Goal: Transaction & Acquisition: Download file/media

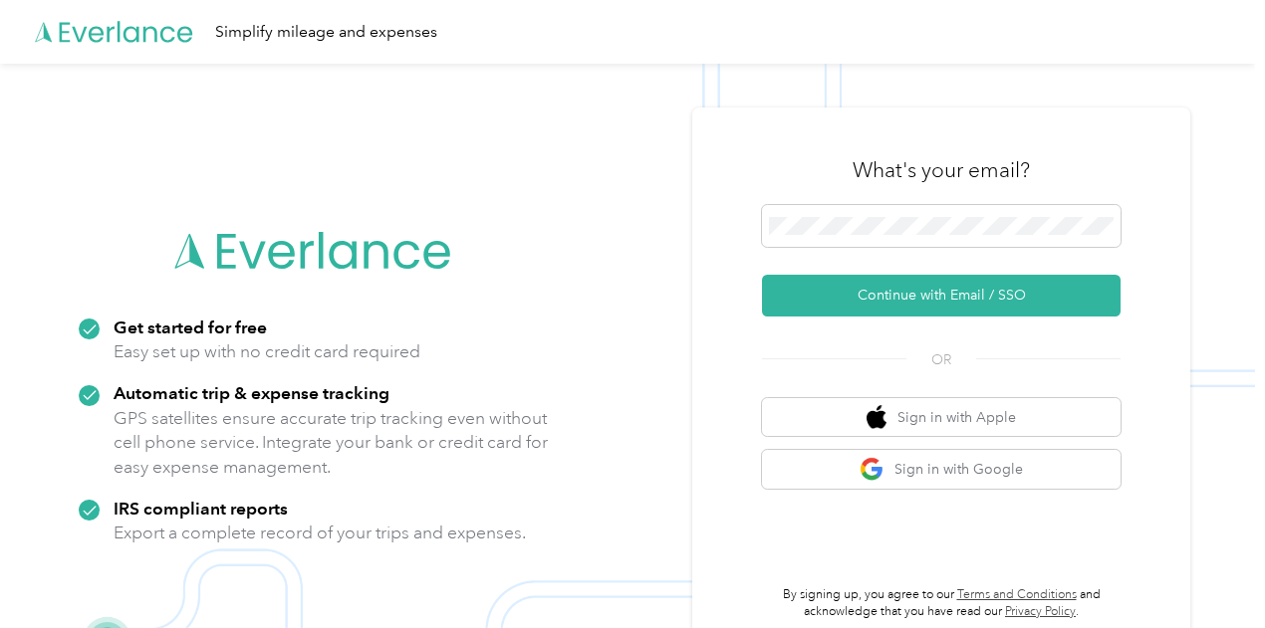
scroll to position [1, 0]
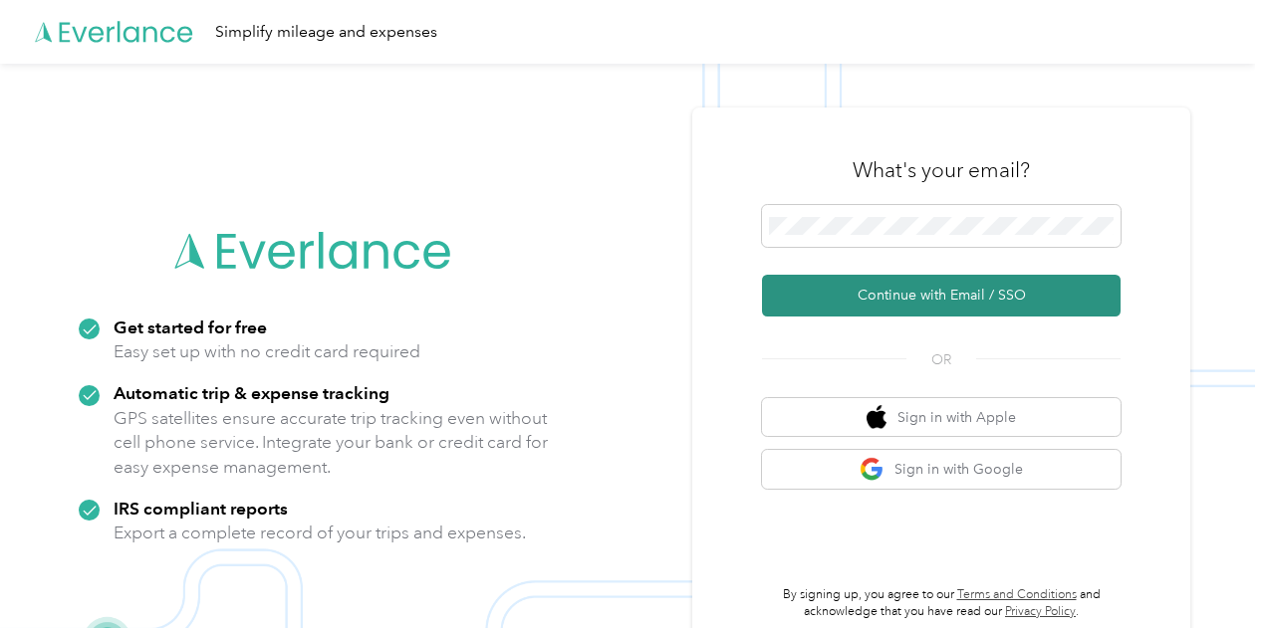
click at [952, 301] on button "Continue with Email / SSO" at bounding box center [941, 296] width 359 height 42
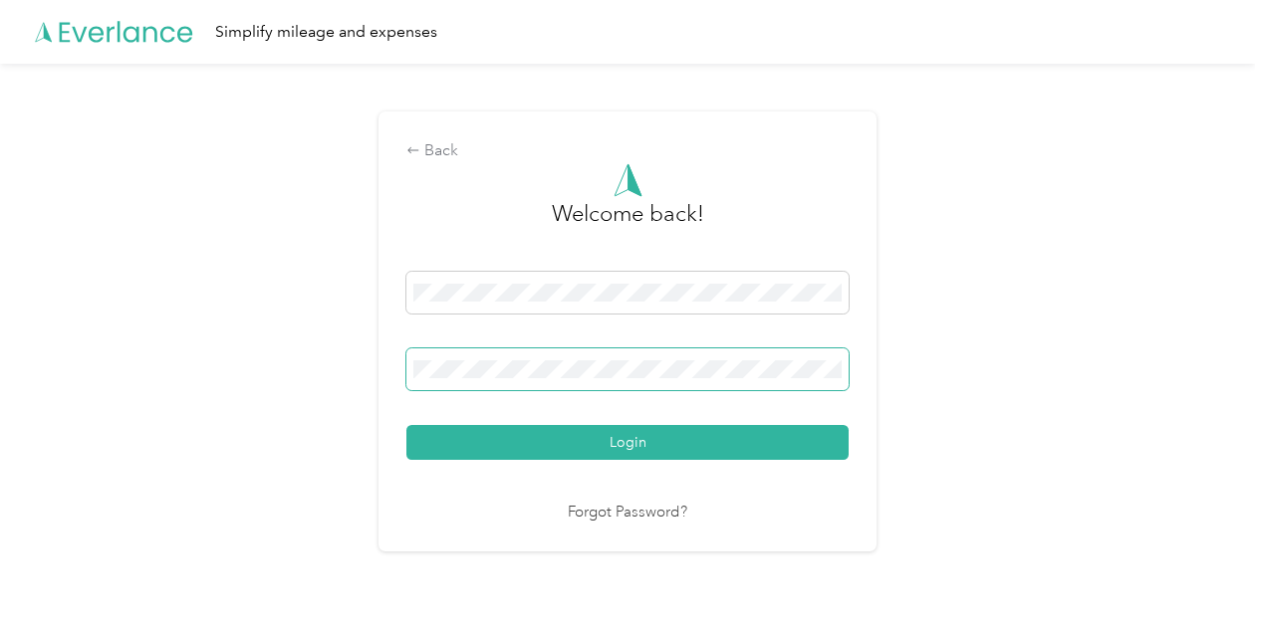
click at [708, 378] on span at bounding box center [627, 370] width 442 height 42
click at [1152, 441] on div "Back Welcome back! Login Forgot Password?" at bounding box center [627, 340] width 1255 height 553
click at [406, 425] on button "Login" at bounding box center [627, 442] width 442 height 35
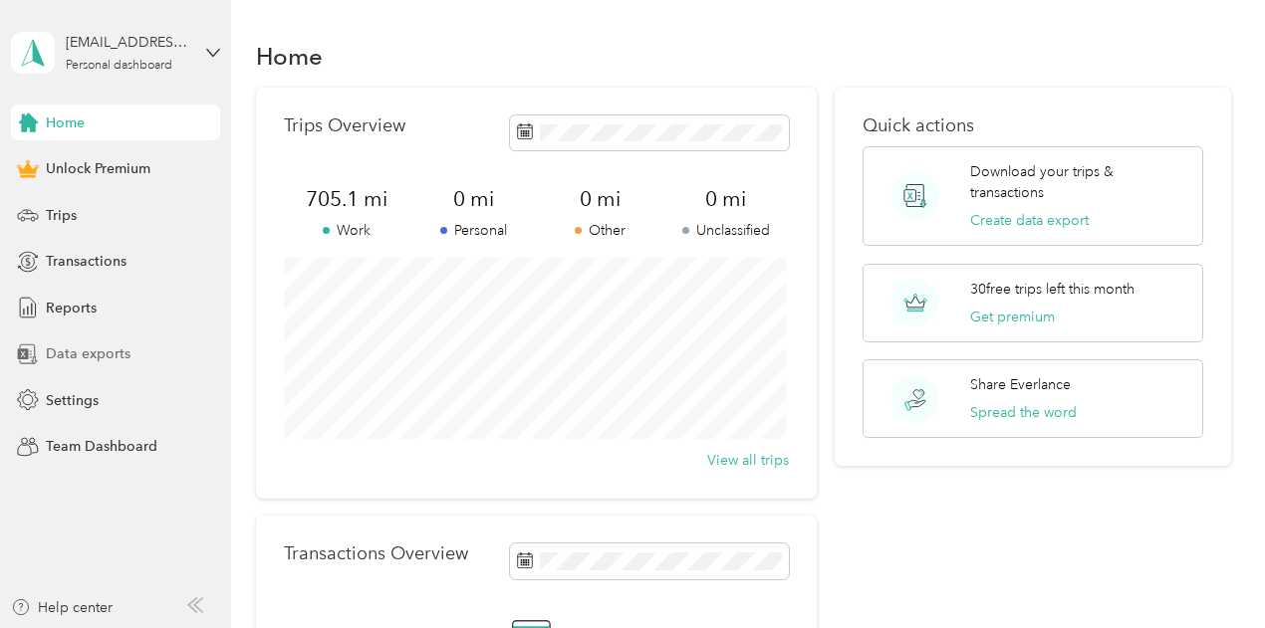
click at [108, 368] on div "Data exports" at bounding box center [115, 355] width 209 height 36
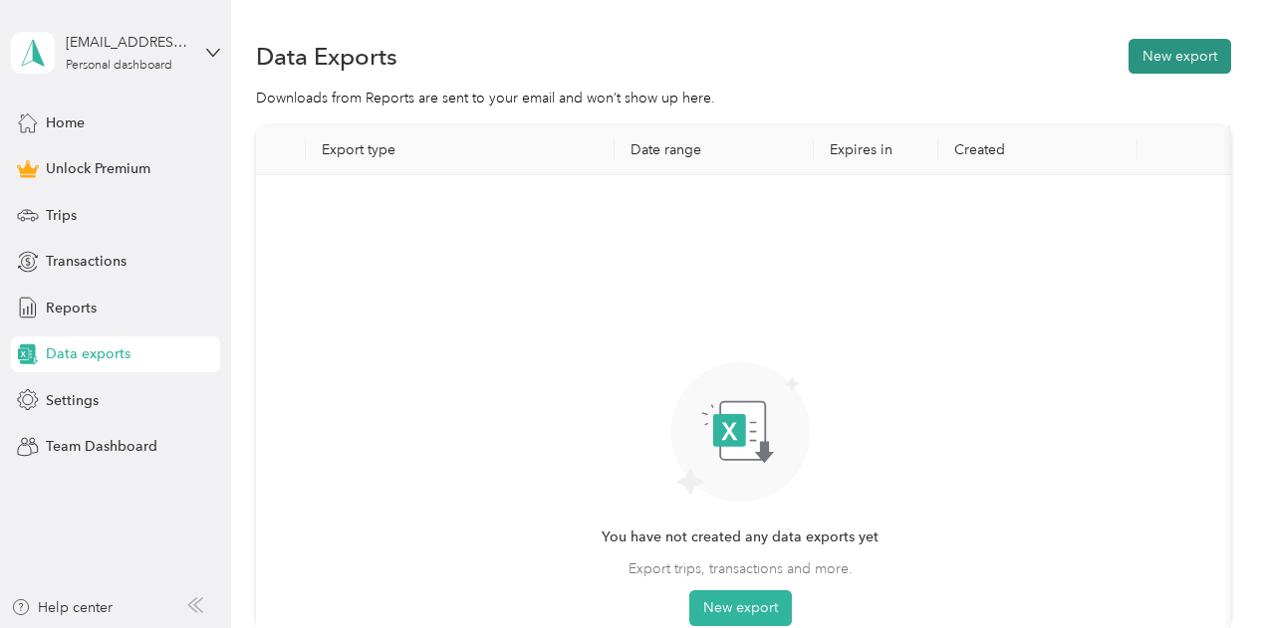
click at [1166, 46] on button "New export" at bounding box center [1179, 56] width 103 height 35
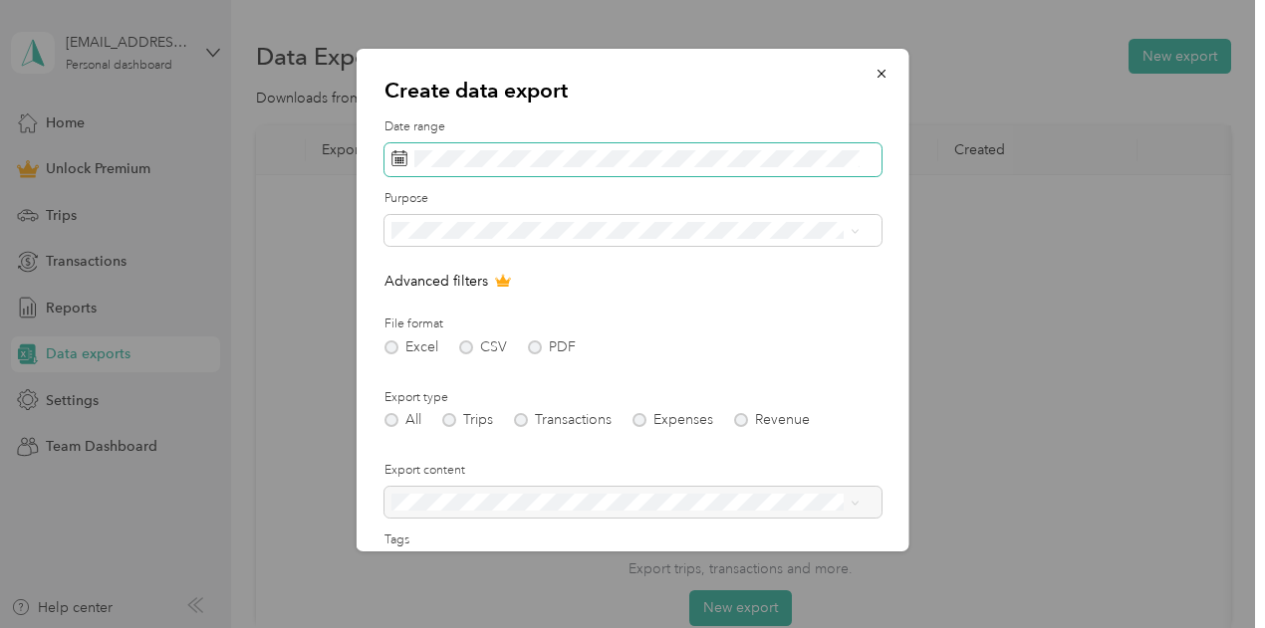
click at [404, 156] on icon at bounding box center [399, 158] width 16 height 16
click at [396, 159] on icon at bounding box center [399, 158] width 16 height 16
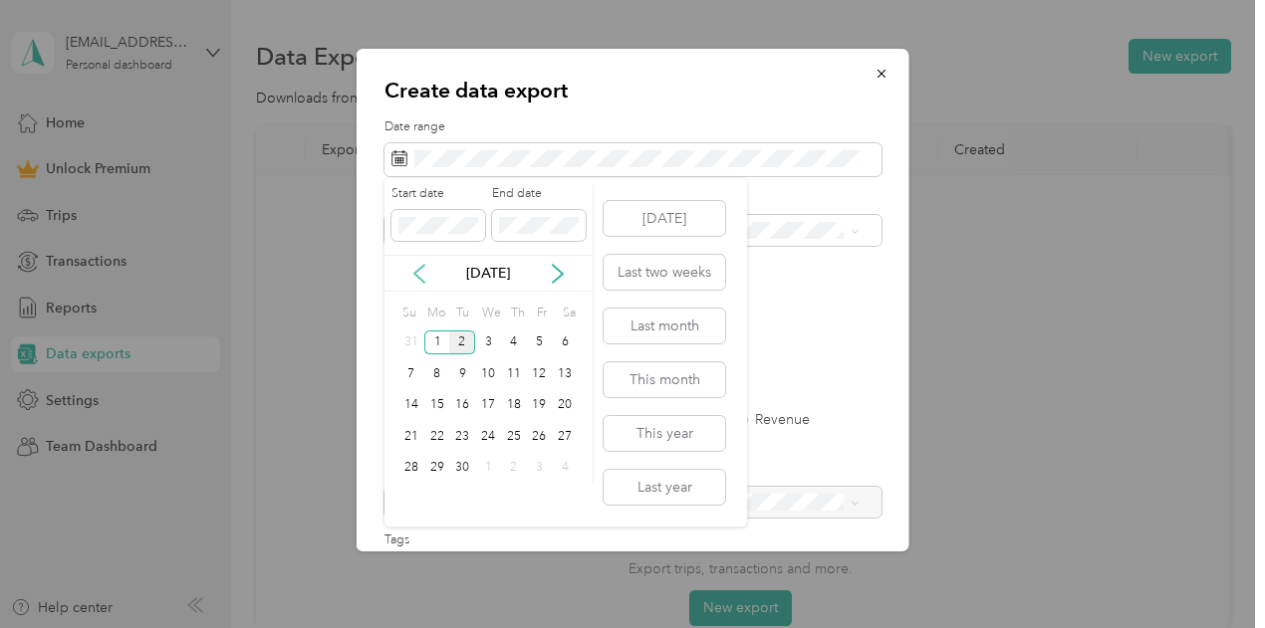
click at [412, 271] on icon at bounding box center [419, 274] width 20 height 20
click at [539, 345] on div "1" at bounding box center [540, 343] width 26 height 25
click at [543, 462] on div "29" at bounding box center [540, 468] width 26 height 25
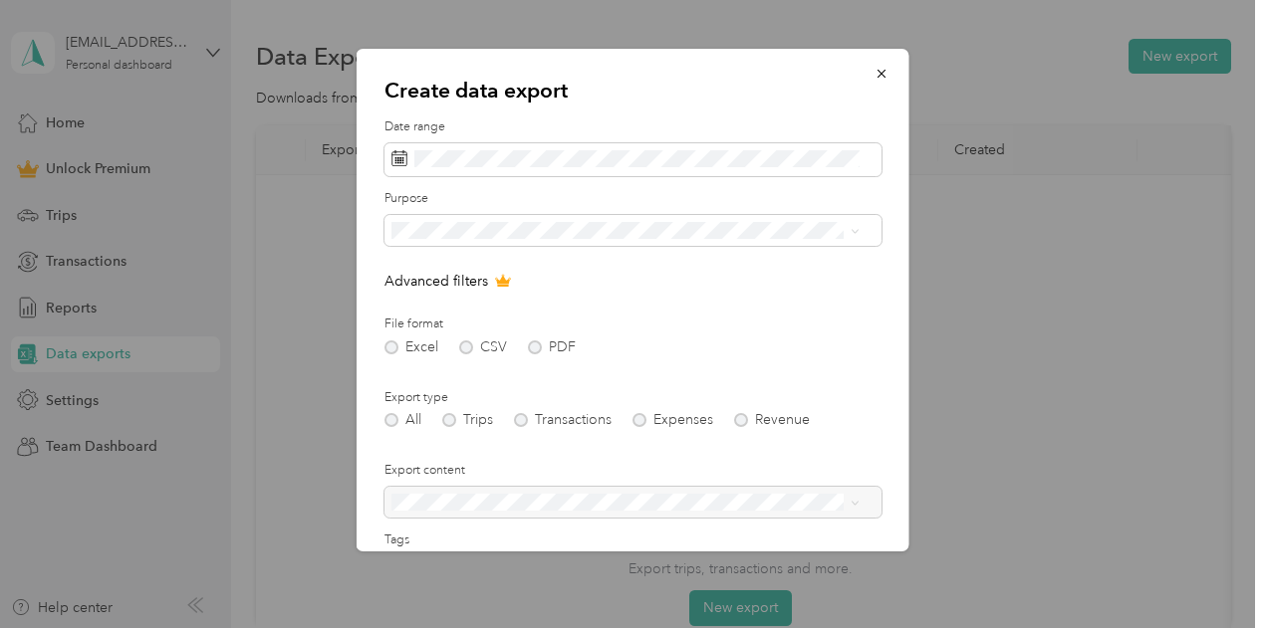
click at [532, 350] on div "Excel CSV PDF" at bounding box center [632, 348] width 497 height 14
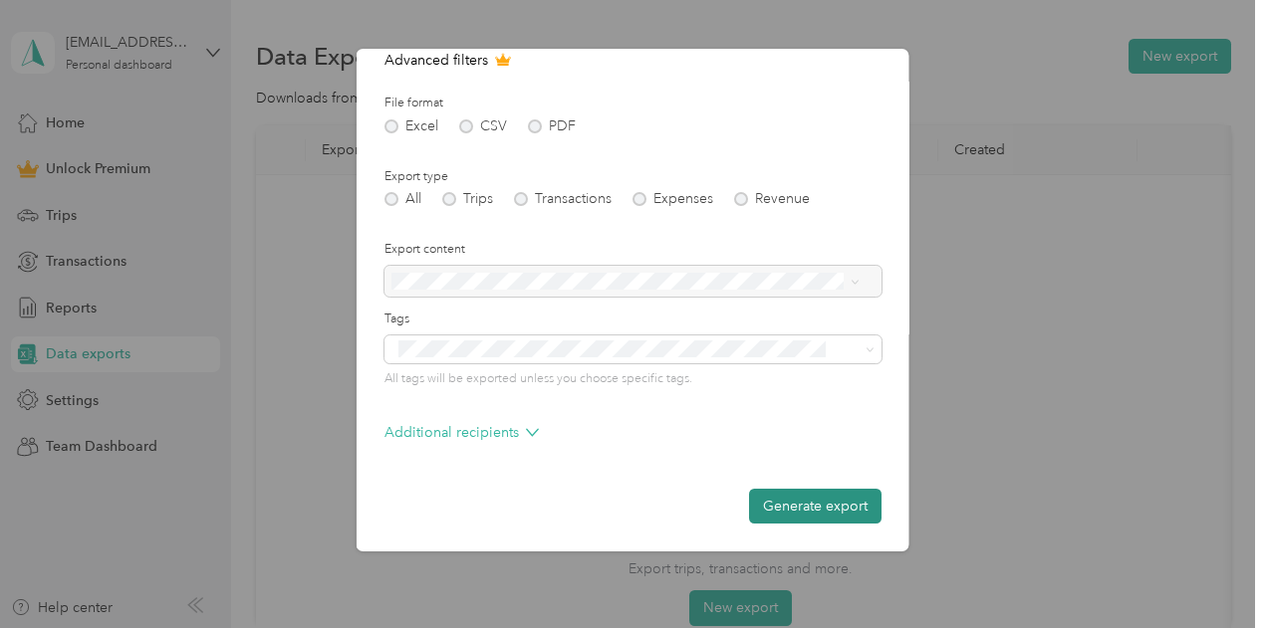
click at [830, 516] on button "Generate export" at bounding box center [815, 506] width 132 height 35
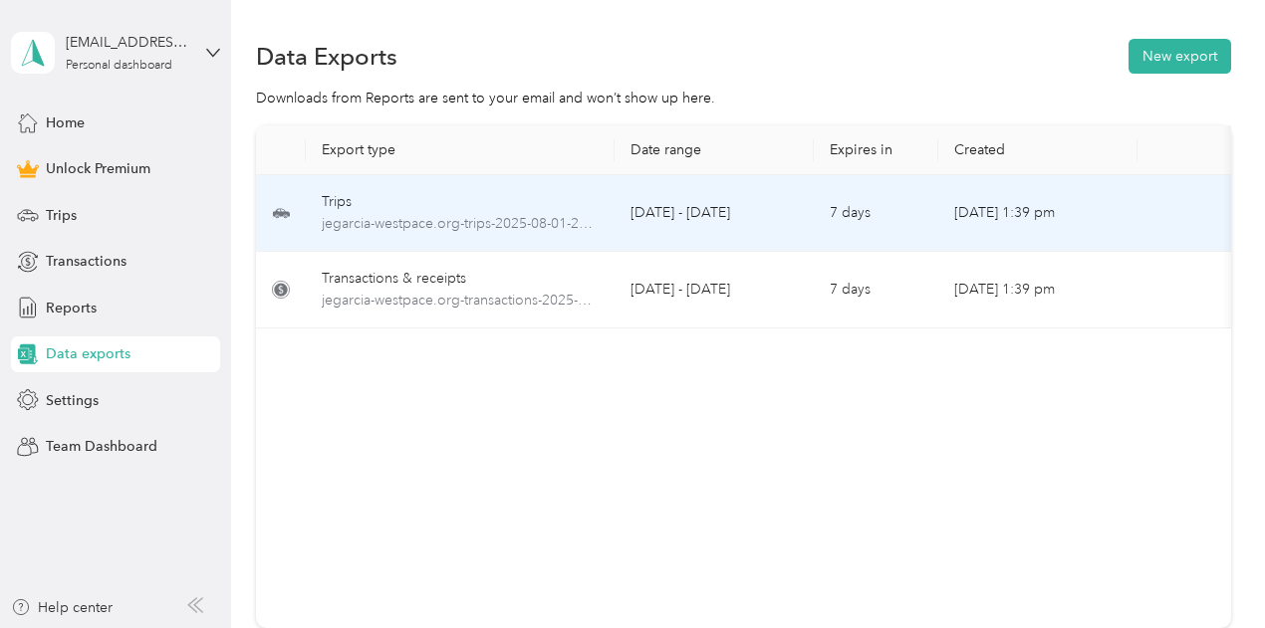
click at [803, 220] on td "[DATE] - [DATE]" at bounding box center [713, 213] width 199 height 77
click at [365, 222] on span "jegarcia-westpace.org-trips-2025-08-01-2025-08-29.xlsx" at bounding box center [460, 224] width 277 height 22
click at [366, 222] on span "jegarcia-westpace.org-trips-2025-08-01-2025-08-29.xlsx" at bounding box center [460, 224] width 277 height 22
click at [481, 222] on span "jegarcia-westpace.org-trips-2025-08-01-2025-08-29.xlsx" at bounding box center [460, 224] width 277 height 22
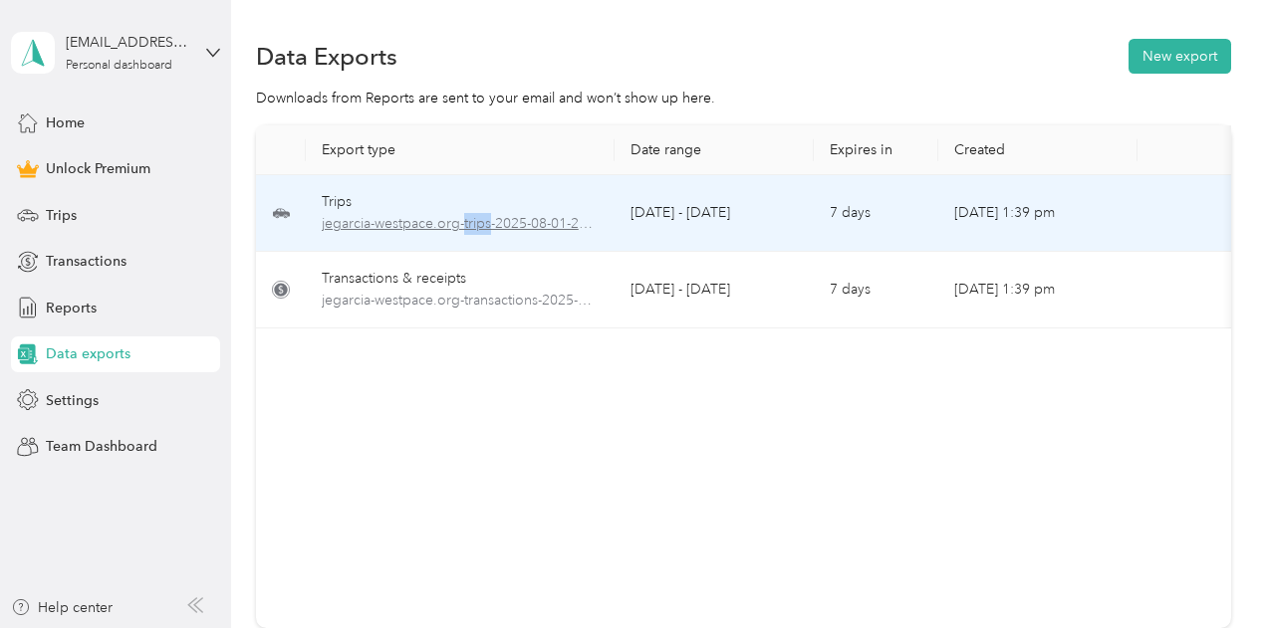
click at [481, 222] on span "jegarcia-westpace.org-trips-2025-08-01-2025-08-29.xlsx" at bounding box center [460, 224] width 277 height 22
click at [345, 227] on span "jegarcia-westpace.org-trips-2025-08-01-2025-08-29.xlsx" at bounding box center [460, 224] width 277 height 22
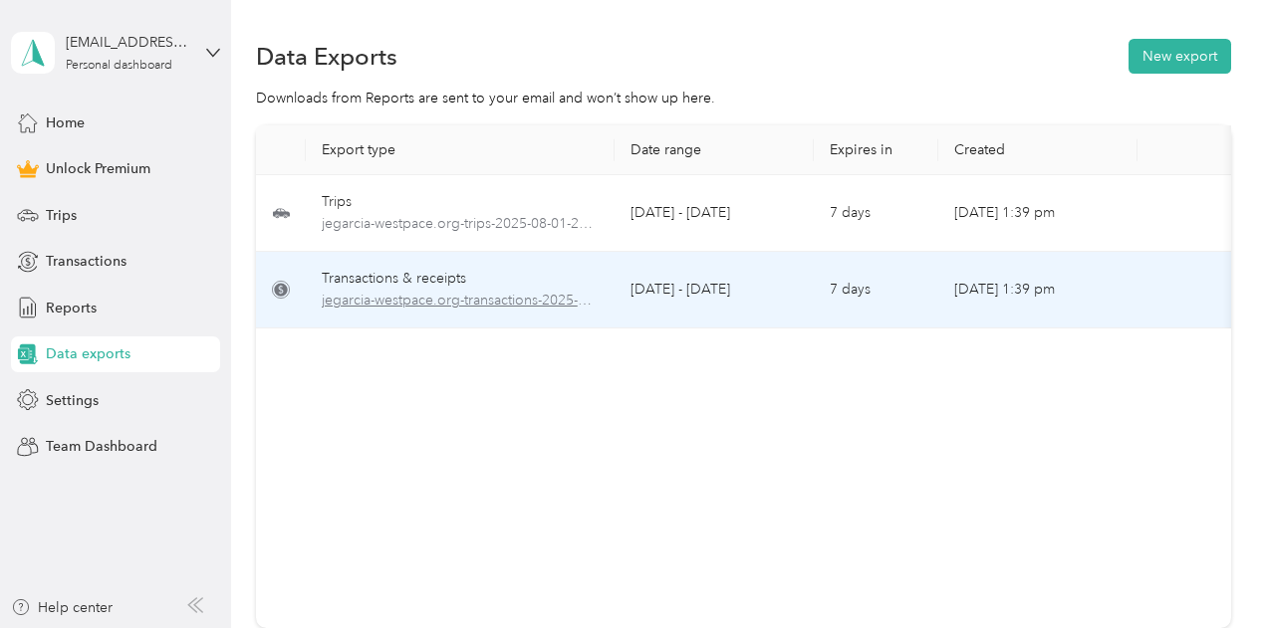
click at [378, 307] on span "jegarcia-westpace.org-transactions-2025-08-01-2025-08-29.xlsx" at bounding box center [460, 301] width 277 height 22
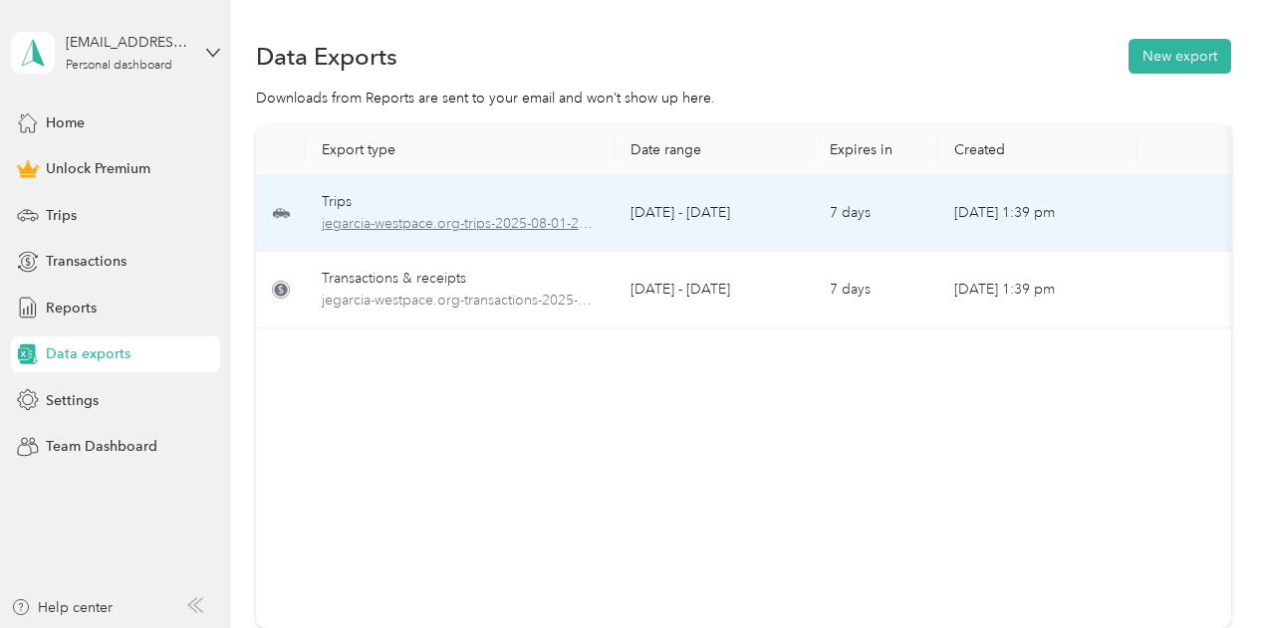
click at [357, 219] on span "jegarcia-westpace.org-trips-2025-08-01-2025-08-29.xlsx" at bounding box center [460, 224] width 277 height 22
click at [294, 205] on td at bounding box center [281, 213] width 50 height 77
click at [281, 210] on icon at bounding box center [281, 210] width 2 height 3
click at [285, 210] on icon at bounding box center [281, 212] width 17 height 8
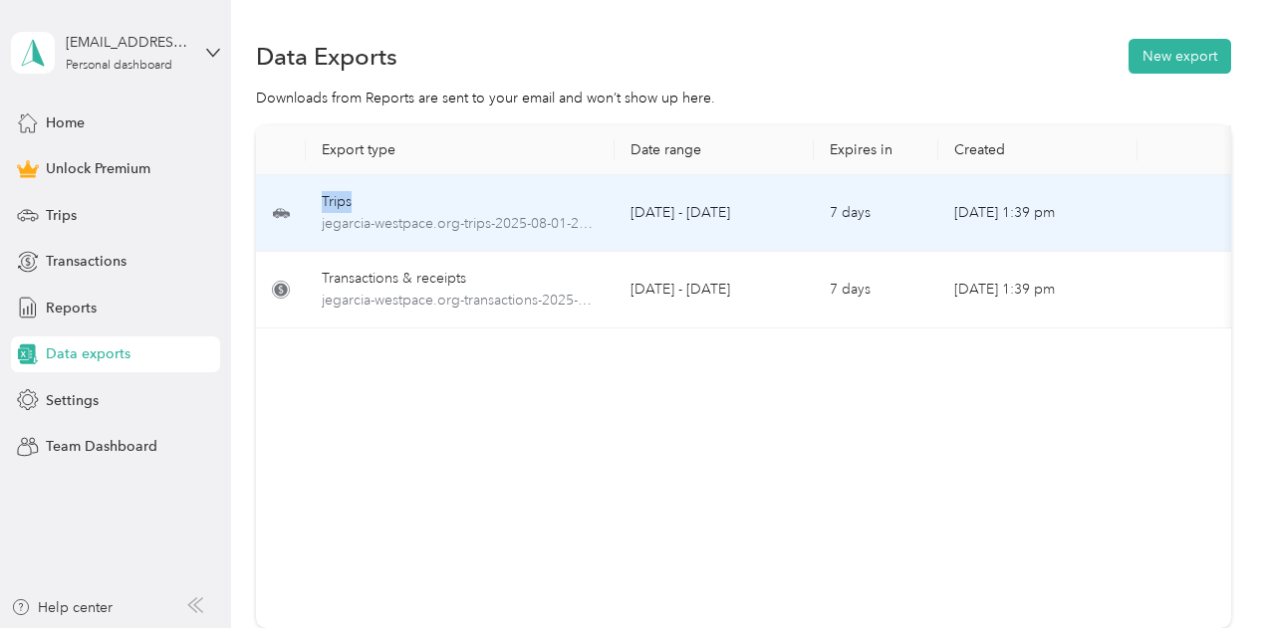
click at [285, 210] on icon at bounding box center [281, 212] width 17 height 8
click at [881, 198] on td "7 days" at bounding box center [876, 213] width 124 height 77
click at [1054, 218] on td "[DATE] 1:39 pm" at bounding box center [1037, 213] width 199 height 77
click at [546, 222] on span "jegarcia-westpace.org-trips-2025-08-01-2025-08-29.xlsx" at bounding box center [460, 224] width 277 height 22
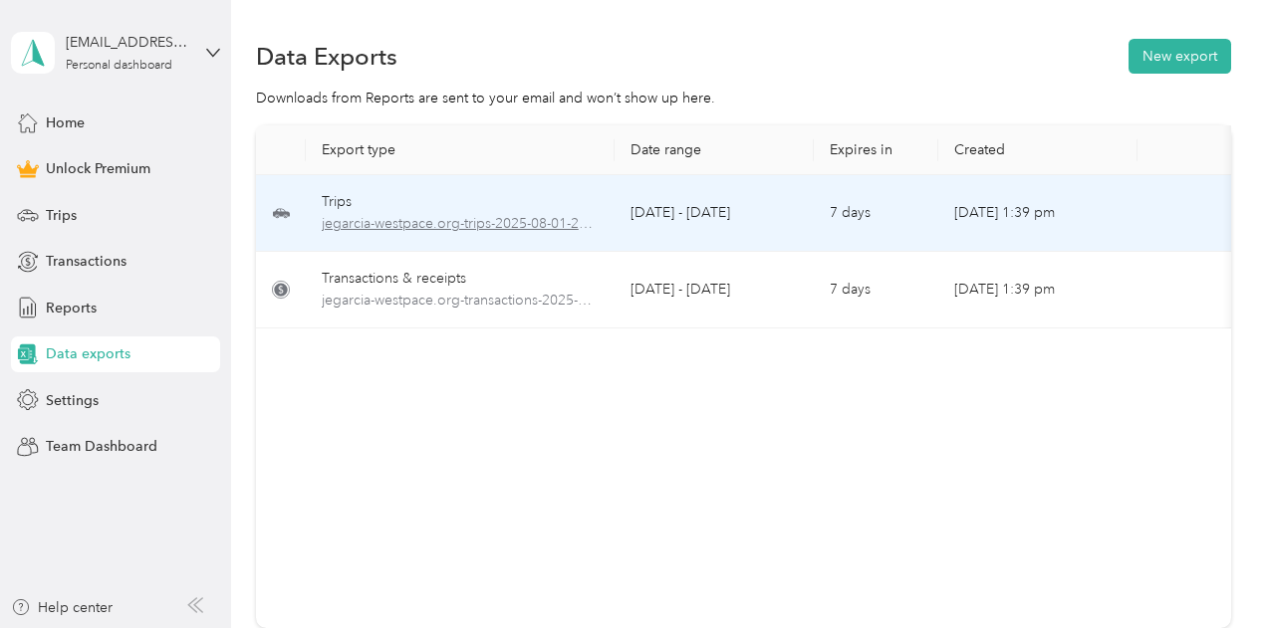
click at [546, 222] on span "jegarcia-westpace.org-trips-2025-08-01-2025-08-29.xlsx" at bounding box center [460, 224] width 277 height 22
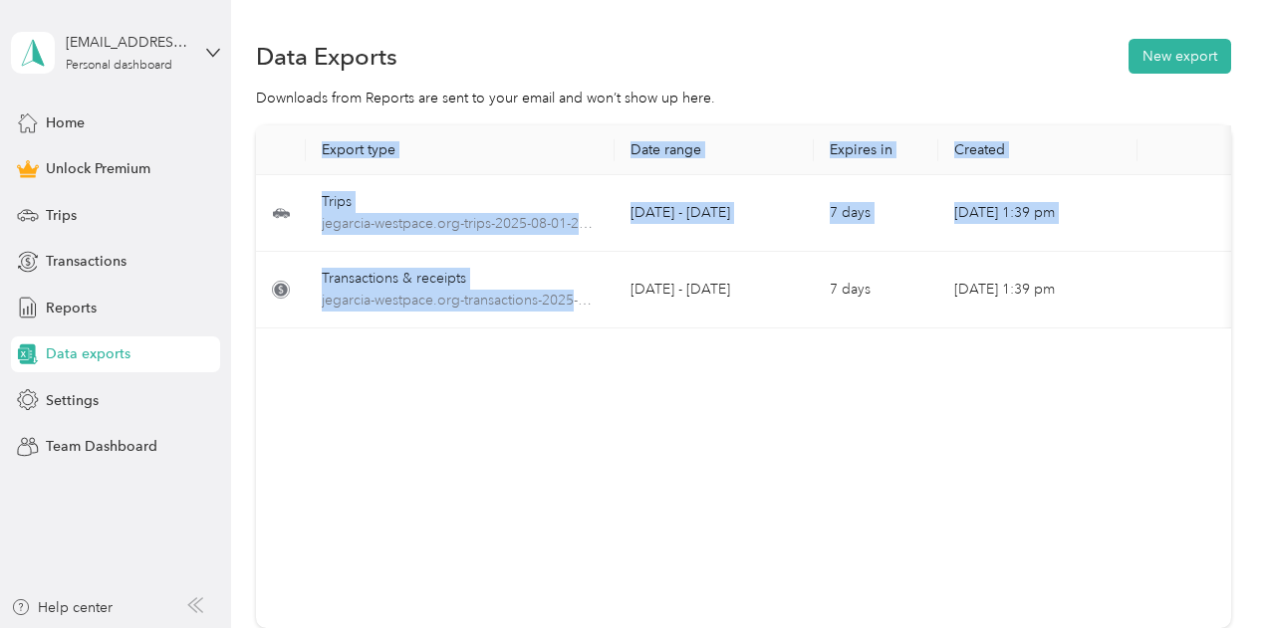
drag, startPoint x: 576, startPoint y: 326, endPoint x: 935, endPoint y: 354, distance: 360.6
click at [935, 354] on div "Export type Date range Expires in Created Download Trips jegarcia-westpace.org-…" at bounding box center [743, 376] width 975 height 503
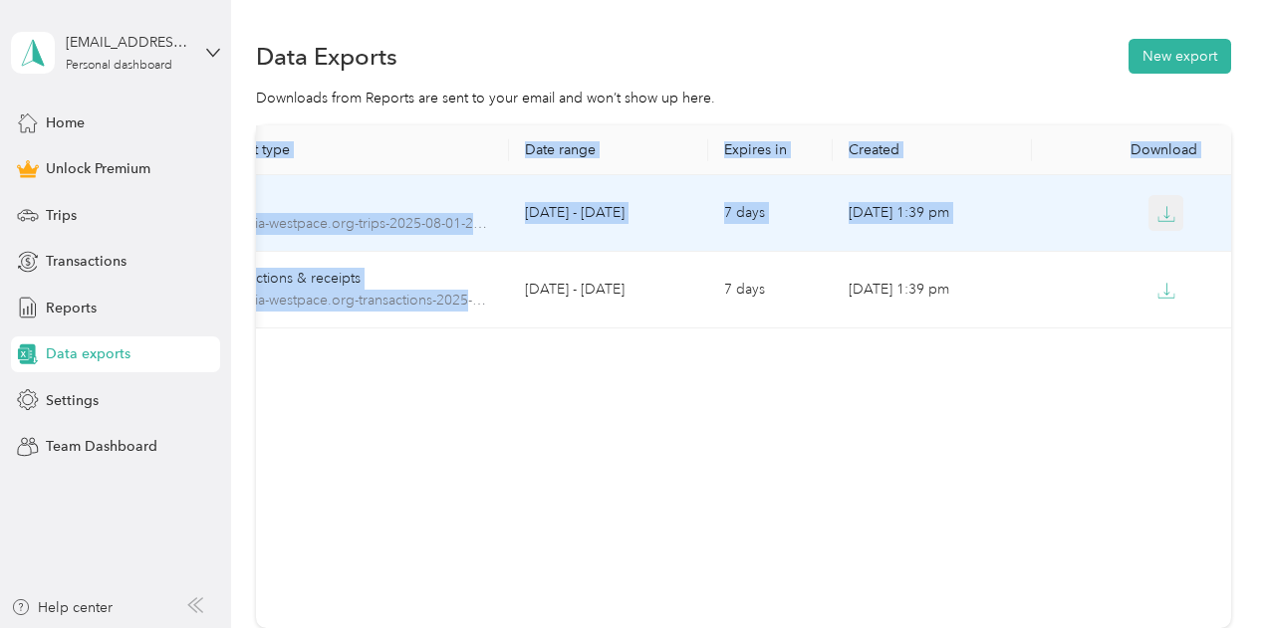
click at [1167, 218] on icon "button" at bounding box center [1165, 219] width 16 height 4
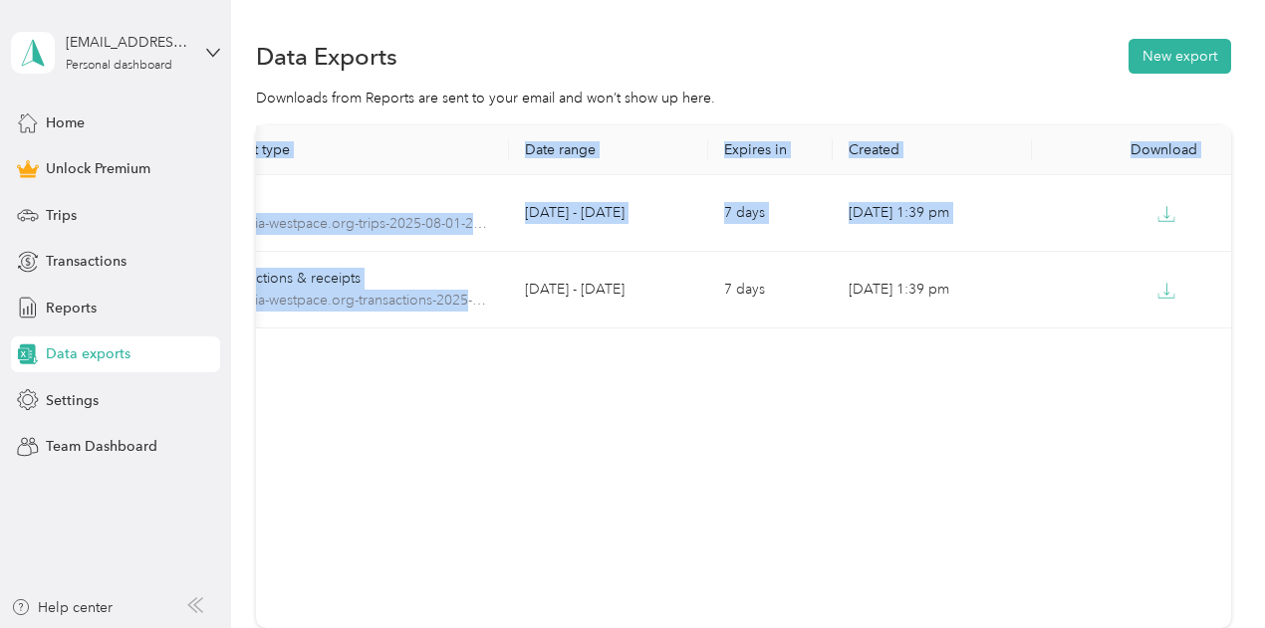
click at [691, 364] on div "Export type Date range Expires in Created Download Trips jegarcia-westpace.org-…" at bounding box center [743, 376] width 975 height 503
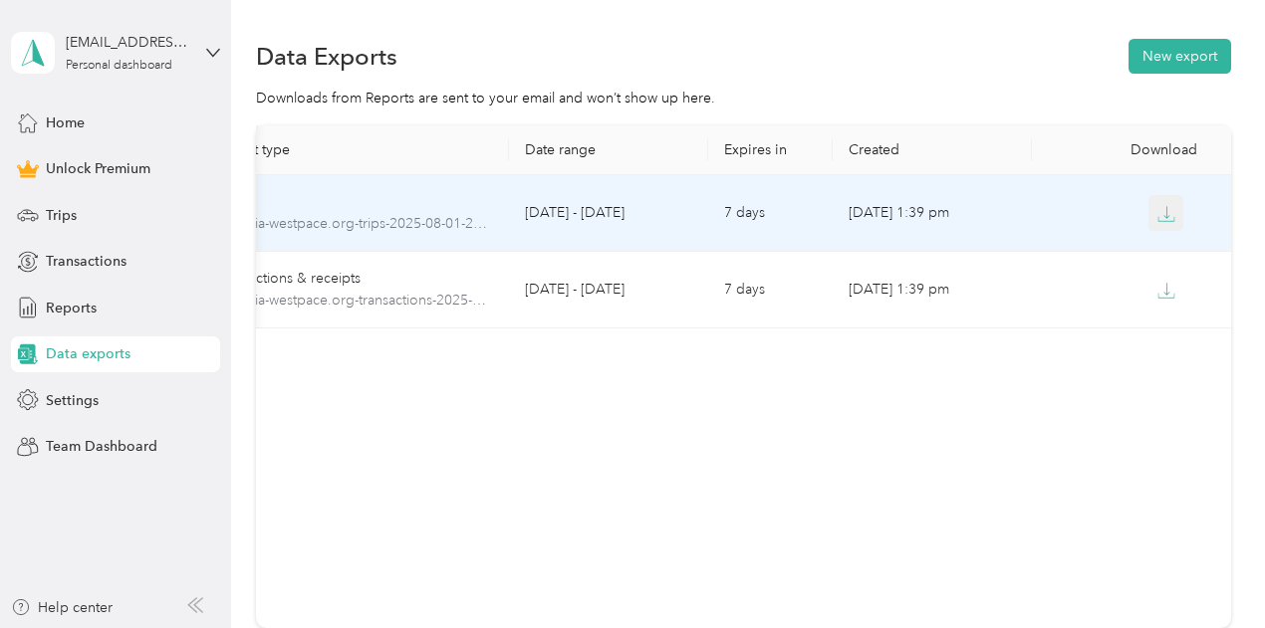
click at [1167, 219] on icon "button" at bounding box center [1165, 219] width 16 height 4
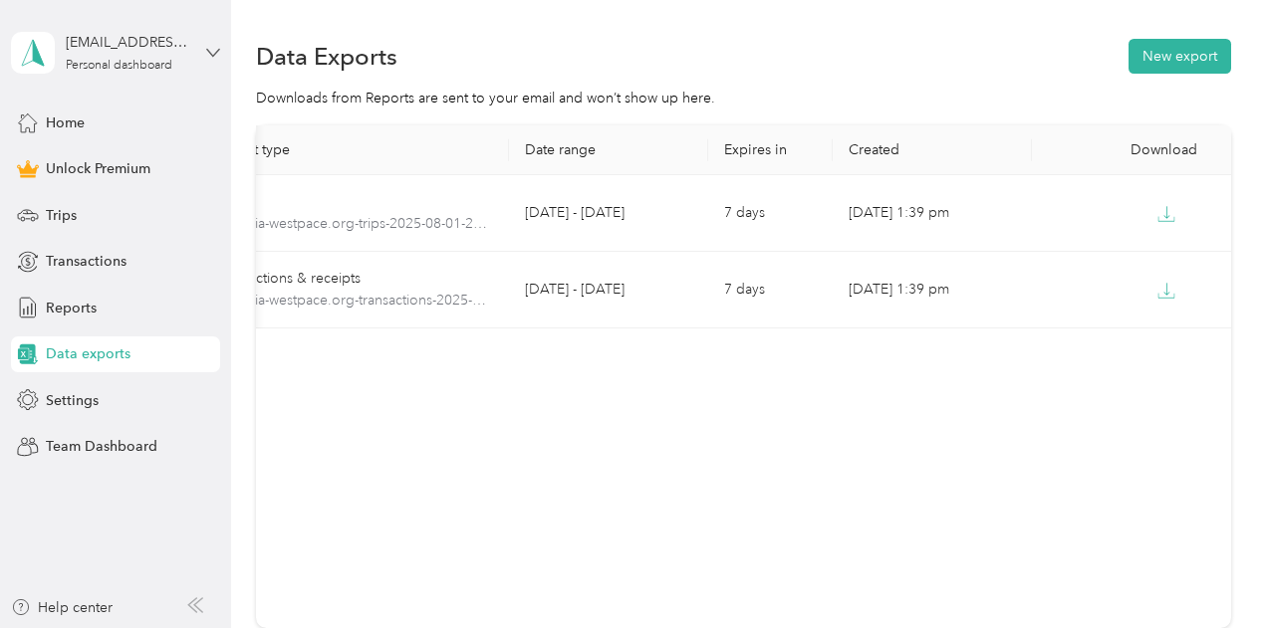
click at [211, 57] on icon at bounding box center [213, 53] width 14 height 14
click at [174, 174] on div "You’re signed in as jegarcia@westpace.org Log out" at bounding box center [220, 139] width 419 height 113
